Goal: Information Seeking & Learning: Learn about a topic

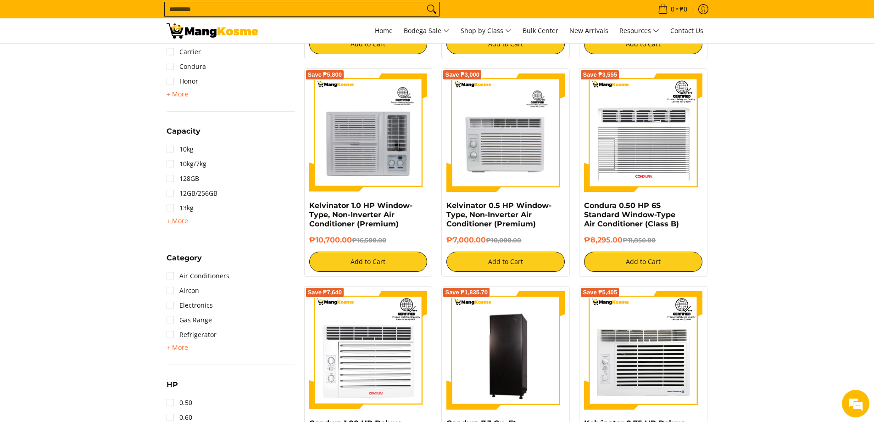
scroll to position [321, 0]
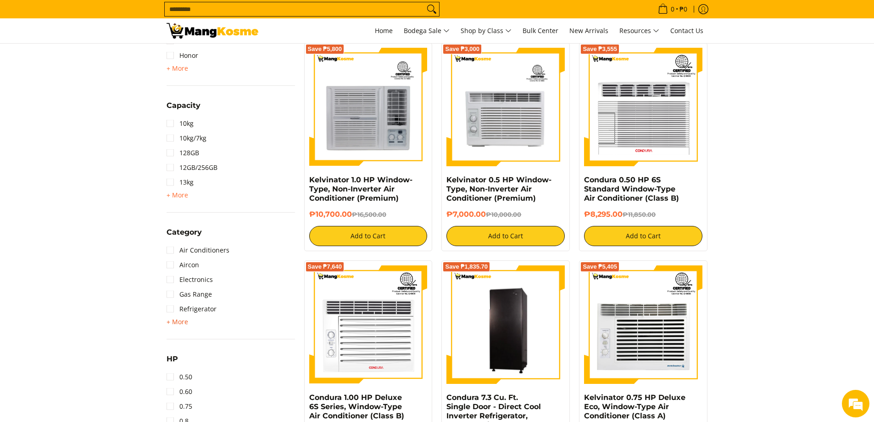
click at [170, 323] on span "+ More" at bounding box center [178, 321] width 22 height 7
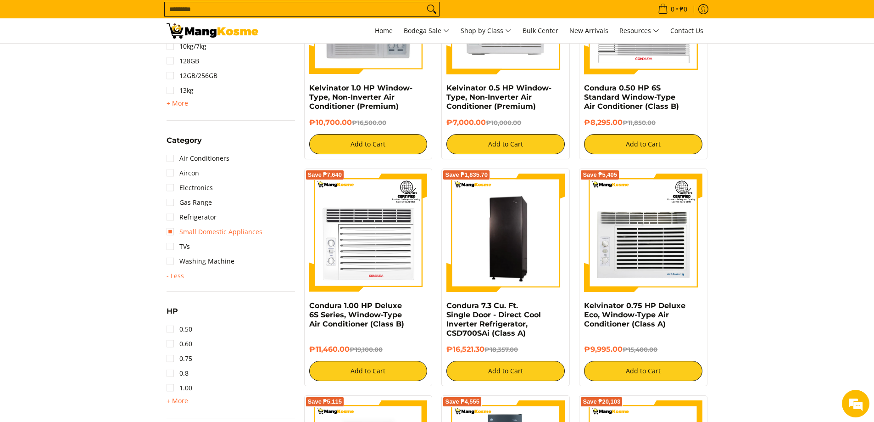
scroll to position [0, 0]
click at [175, 234] on link "Small Domestic Appliances" at bounding box center [215, 231] width 96 height 15
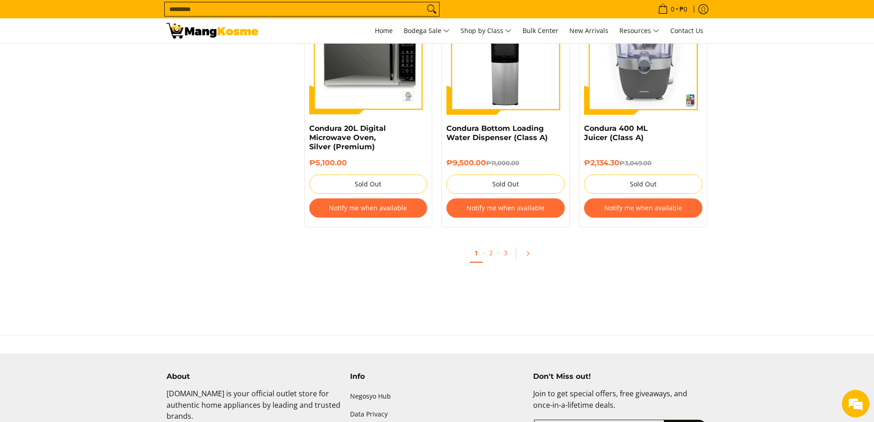
scroll to position [1753, 0]
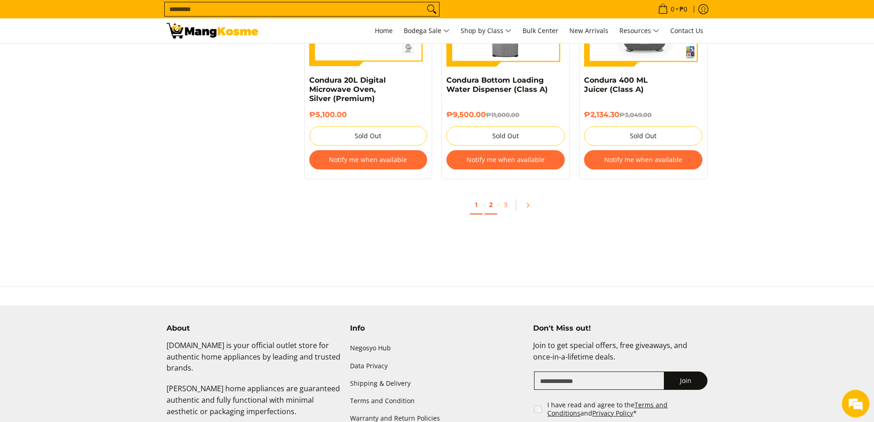
click at [494, 199] on link "2" at bounding box center [491, 204] width 13 height 19
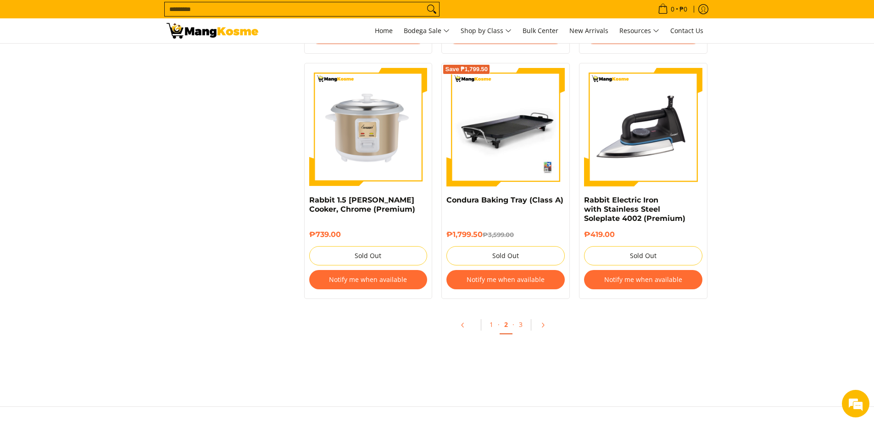
scroll to position [1881, 0]
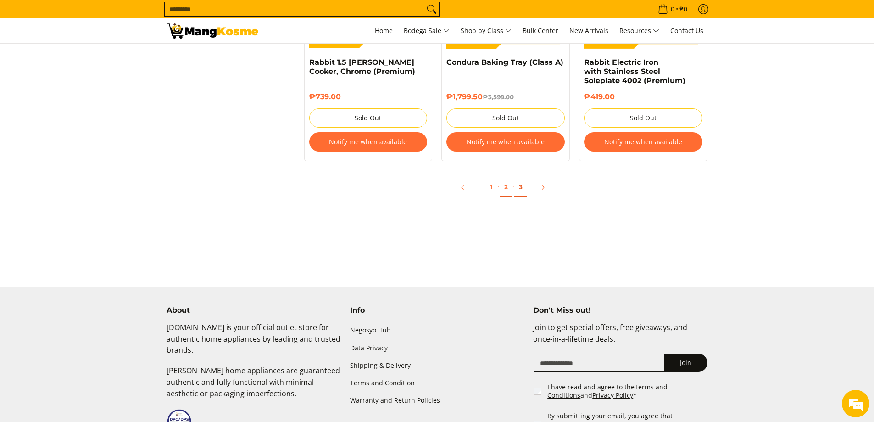
click at [524, 189] on link "3" at bounding box center [520, 187] width 13 height 19
